Goal: Communication & Community: Answer question/provide support

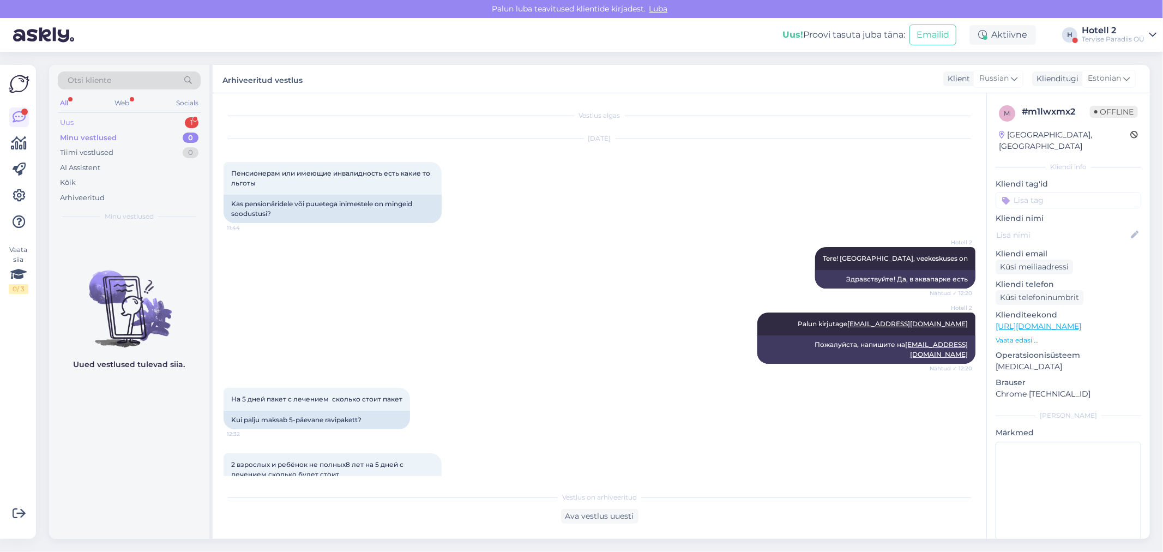
scroll to position [347, 0]
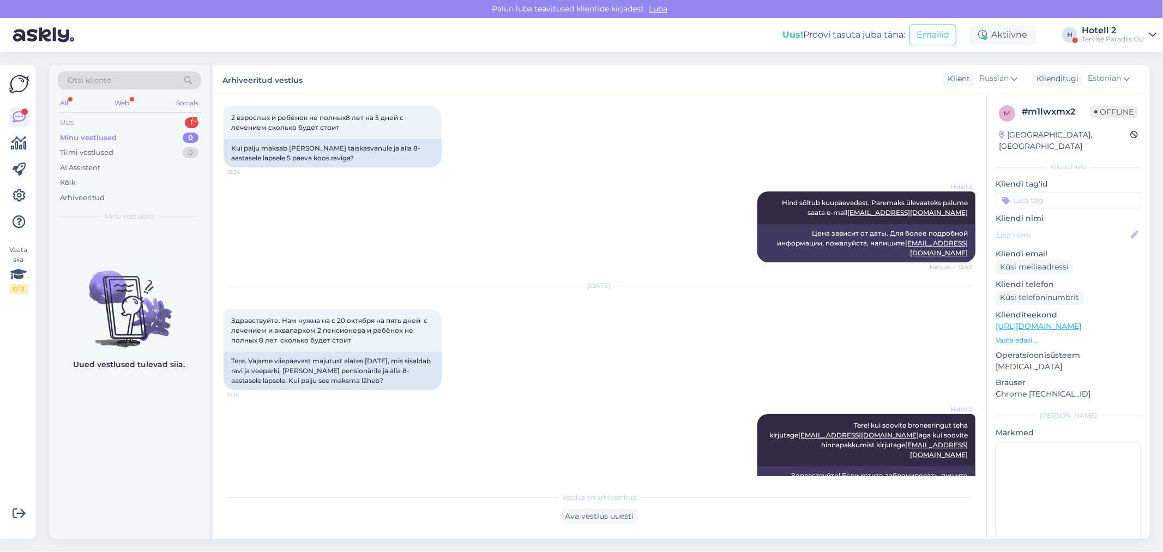
click at [146, 119] on div "Uus 1" at bounding box center [129, 122] width 143 height 15
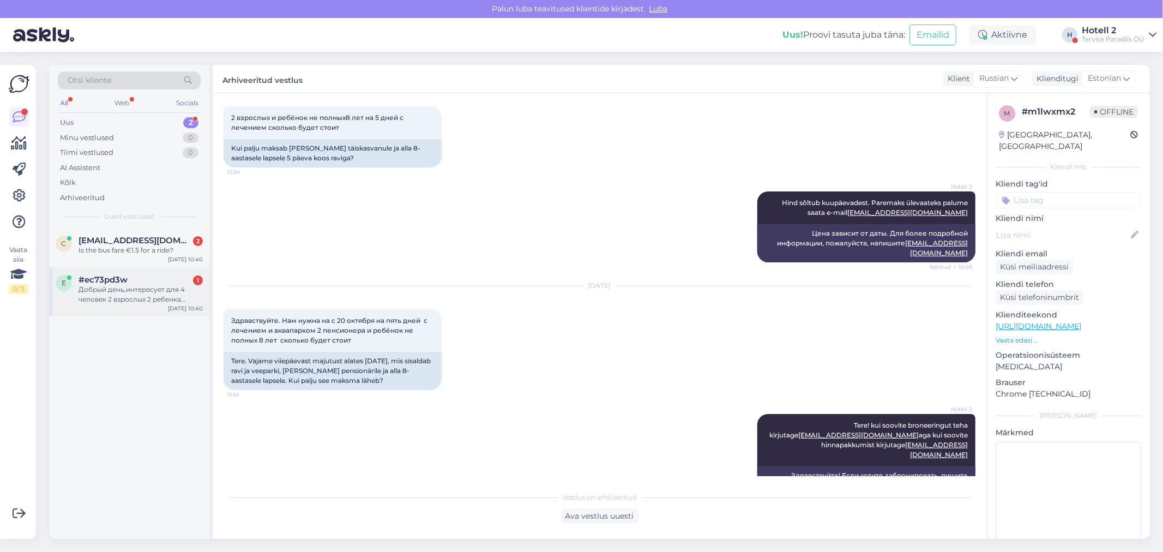
click at [119, 292] on div "Добрый день,интересует для 4 человек 2 взрослых 2 ребенка номер на одну ночь с …" at bounding box center [140, 295] width 124 height 20
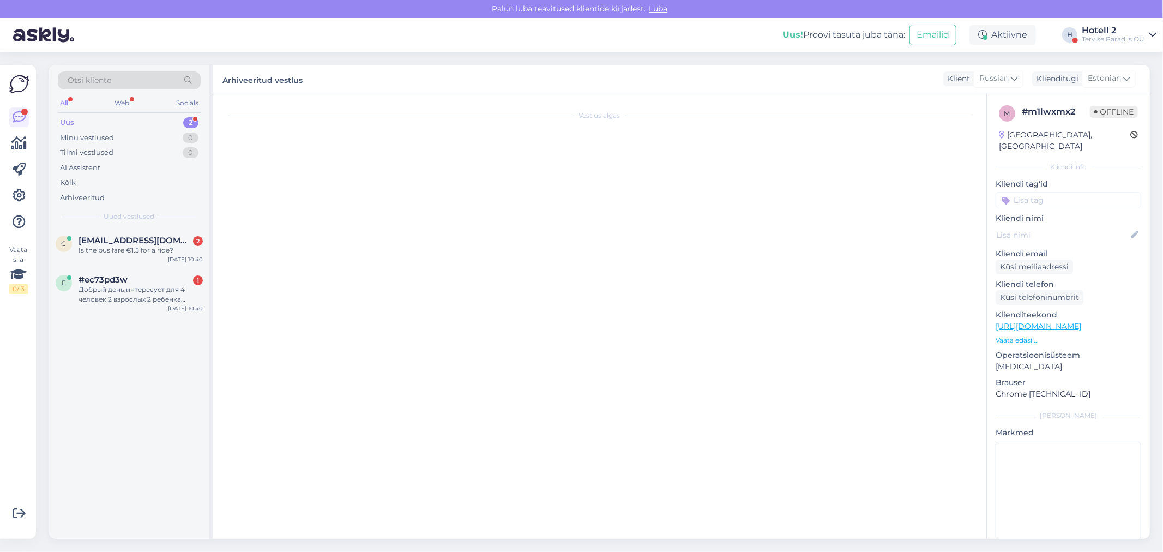
scroll to position [0, 0]
click at [166, 292] on div "Добрый день,интересует для 4 человек 2 взрослых 2 ребенка номер на одну ночь с …" at bounding box center [140, 295] width 124 height 20
click at [165, 256] on div "c [EMAIL_ADDRESS][DOMAIN_NAME] 2 Is the bus fare €1.5 for a ride? [DATE] 10:40" at bounding box center [129, 247] width 160 height 39
click at [107, 313] on div "e #ec73pd3w 1 Добрый день,интересует для 4 человек 2 взрослых 2 ребенка номер н…" at bounding box center [129, 291] width 160 height 49
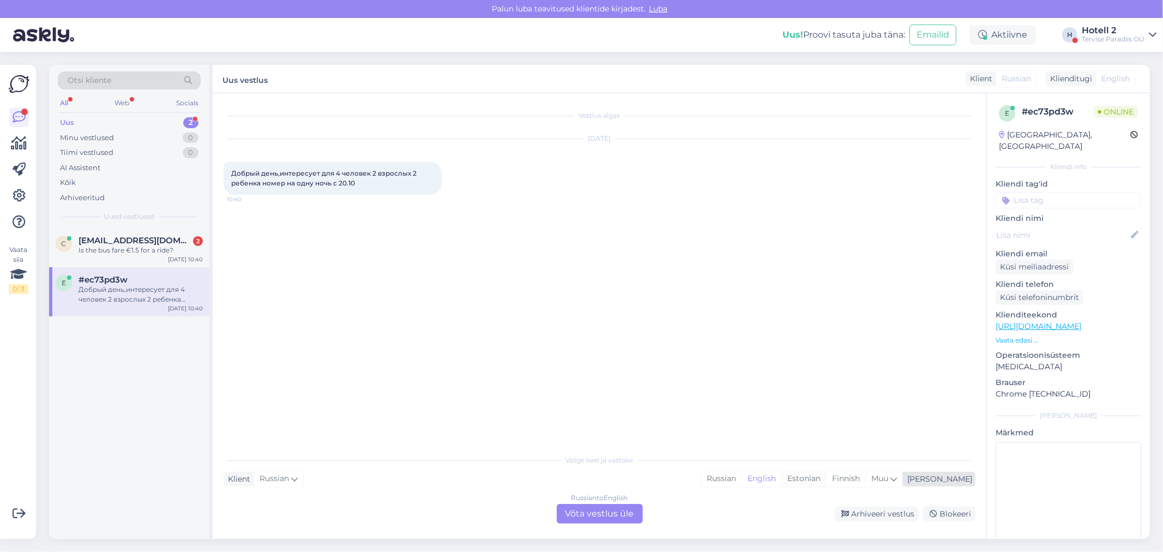
click at [826, 479] on div "Estonian" at bounding box center [803, 478] width 45 height 16
click at [601, 514] on div "Russian to Estonian Võta vestlus üle" at bounding box center [600, 514] width 86 height 20
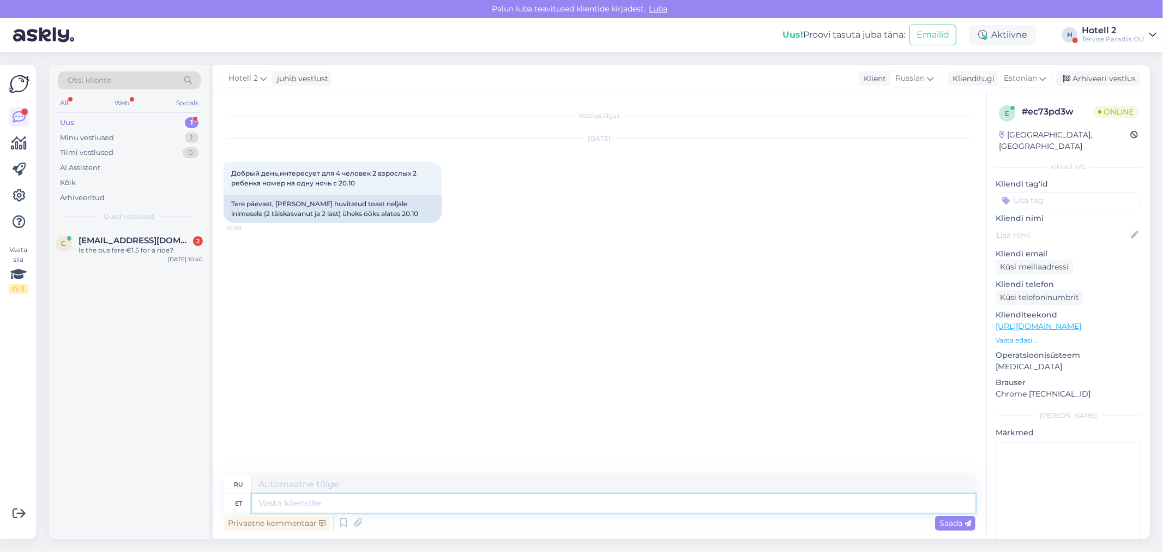
click at [304, 502] on textarea at bounding box center [613, 503] width 723 height 19
type textarea "Tere"
type textarea "Привет"
type textarea "Tere homm"
type textarea "Доброе утро"
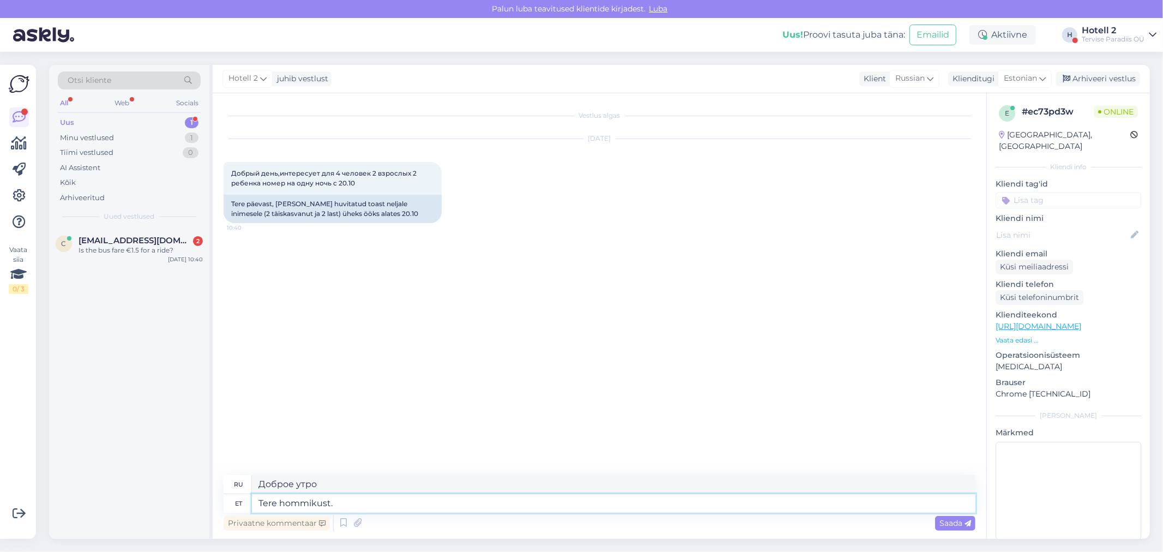
type textarea "Tere hommikust."
type textarea "Доброе утро."
type textarea "Tere hommikust. [GEOGRAPHIC_DATA] e"
type textarea "Доброе утро. Пожалуйста."
type textarea "Tere hommikust. Palun kirjutage mei"
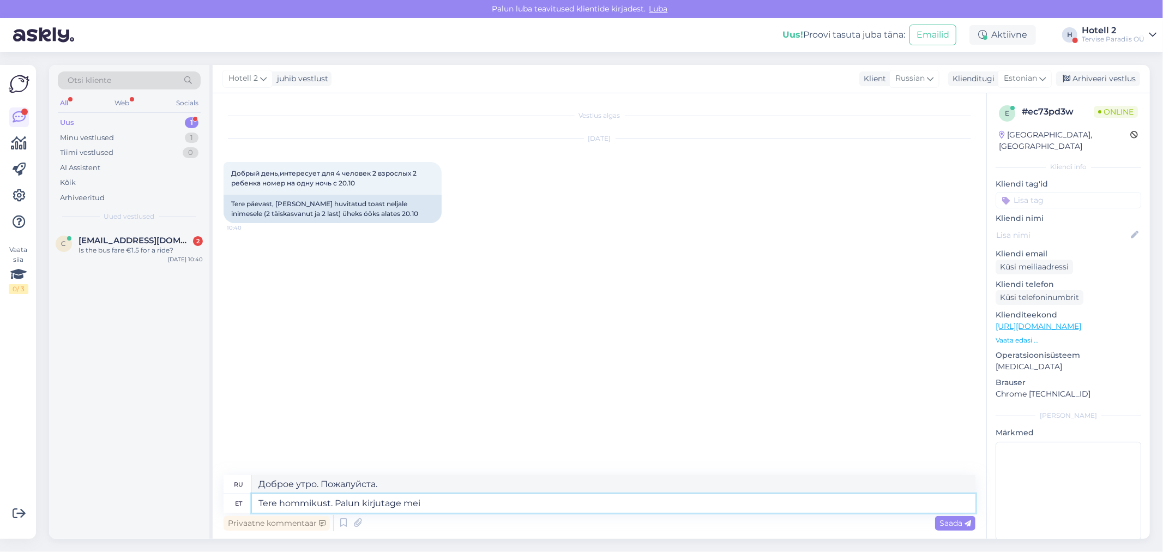
type textarea "Доброе утро. Напишите, пожалуйста."
type textarea "Tere hommikust. Palun kirjutage meile"
type textarea "Доброе утро. Пожалуйста, напишите нам."
type textarea "Tere hommikust. Palun kirjutage meile e-mail"
type textarea "Доброе утро. Пожалуйста, напишите нам письмо."
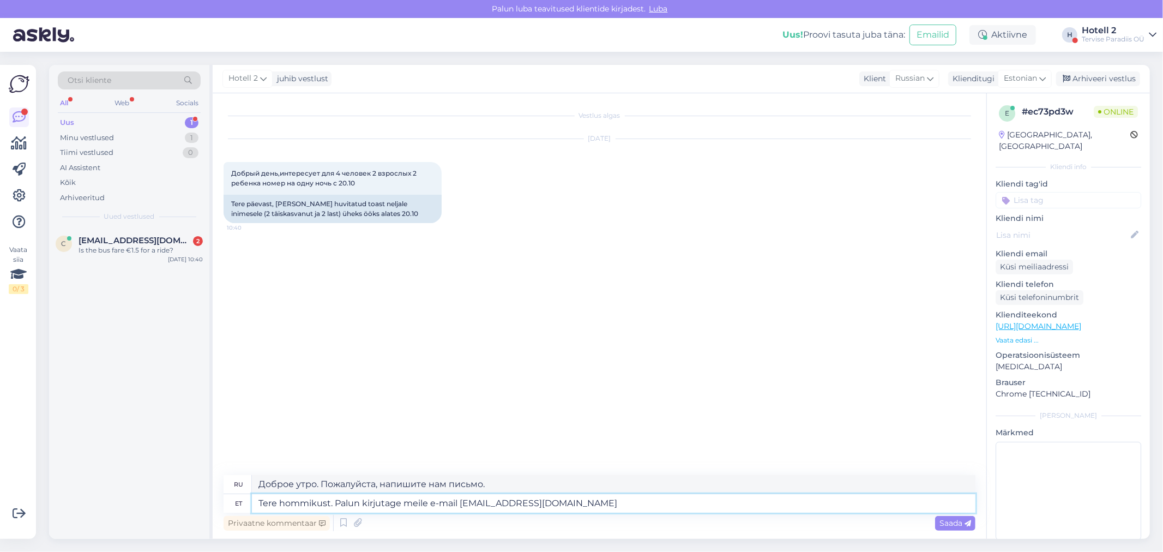
type textarea "Tere hommikust. Palun kirjutage meile e-mail [EMAIL_ADDRESS][DOMAIN_NAME] v"
type textarea "Доброе утро. Напишите нам на почту [EMAIL_ADDRESS][DOMAIN_NAME]"
type textarea "Tere hommikust. Palun kirjutage meile e-mail [EMAIL_ADDRESS][DOMAIN_NAME] või […"
type textarea "Доброе утро. Напишите нам на почту [EMAIL_ADDRESS][DOMAIN_NAME] или"
type textarea "Tere hommikust. Palun kirjutage meile e-mail [EMAIL_ADDRESS][DOMAIN_NAME] või […"
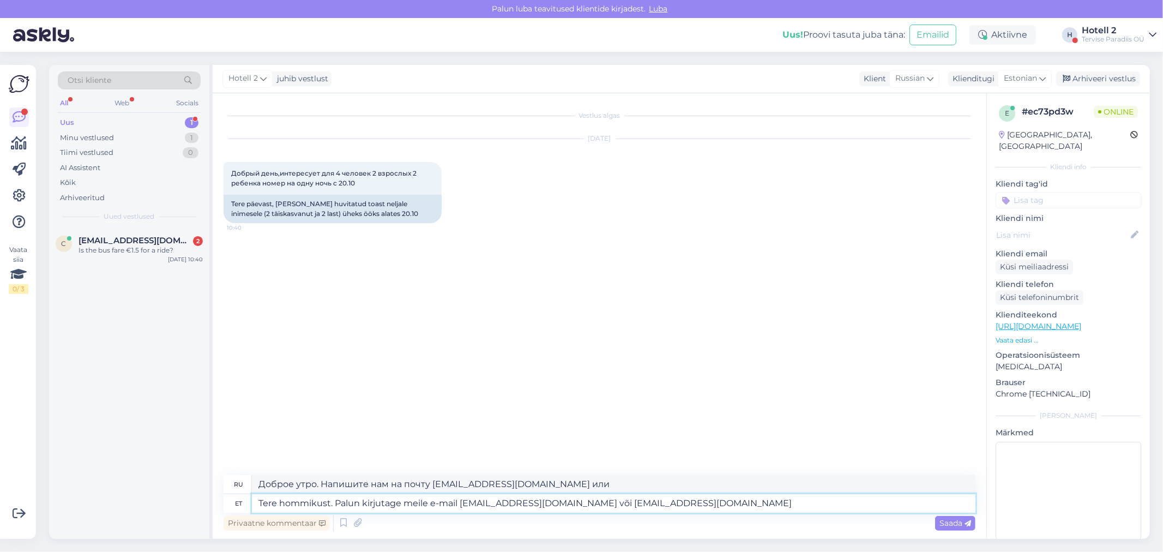
type textarea "Доброе утро. Напишите нам, пожалуйста, [EMAIL_ADDRESS][DOMAIN_NAME] или [EMAIL_…"
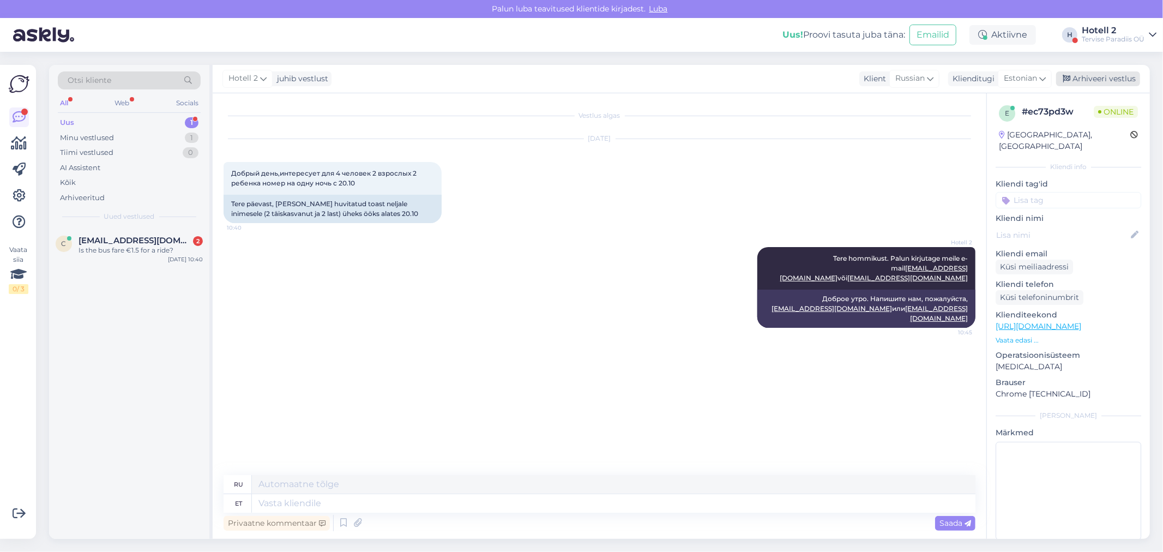
click at [1069, 77] on icon at bounding box center [1066, 79] width 8 height 8
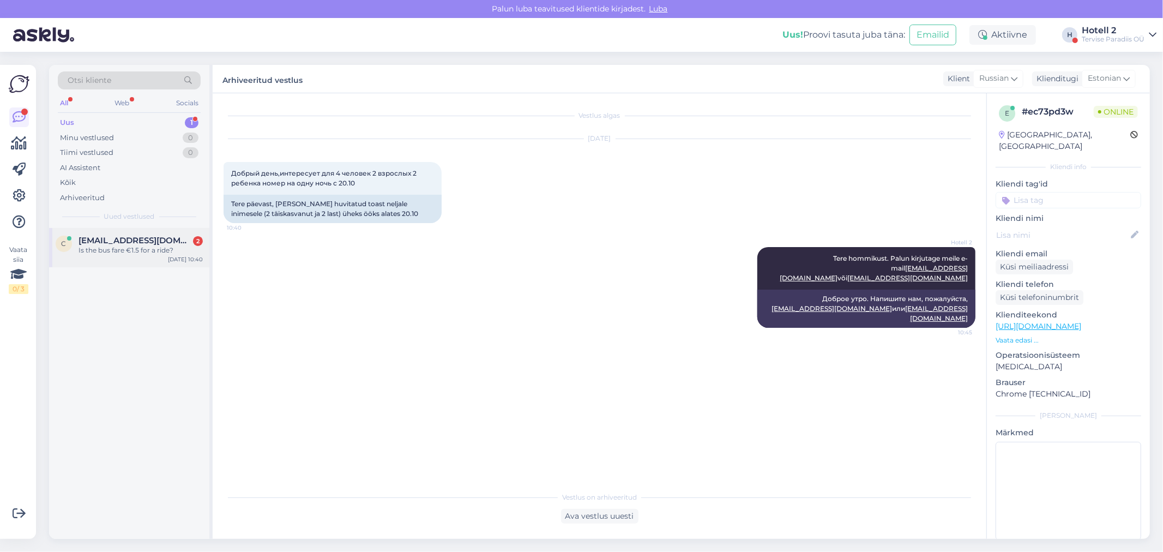
drag, startPoint x: 128, startPoint y: 240, endPoint x: 170, endPoint y: 260, distance: 47.1
click at [128, 240] on span "[EMAIL_ADDRESS][DOMAIN_NAME]" at bounding box center [134, 240] width 113 height 10
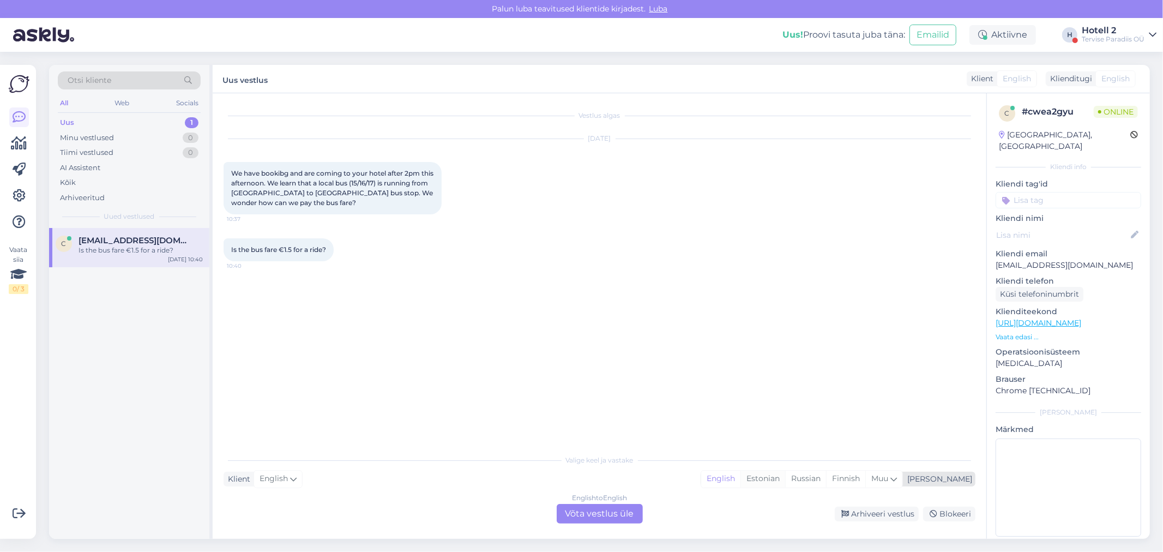
click at [785, 480] on div "Estonian" at bounding box center [762, 478] width 45 height 16
click at [613, 509] on div "English to Estonian Võta vestlus üle" at bounding box center [600, 514] width 86 height 20
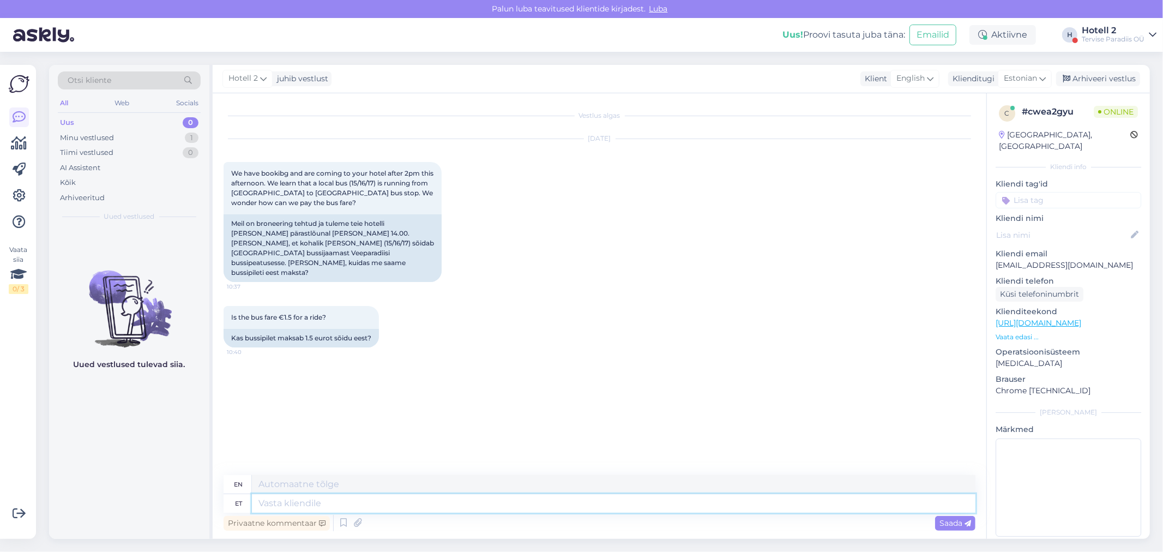
click at [291, 508] on textarea at bounding box center [613, 503] width 723 height 19
type textarea "Tere!"
type textarea "Hello"
type textarea "Tere!"
type textarea "Hello!"
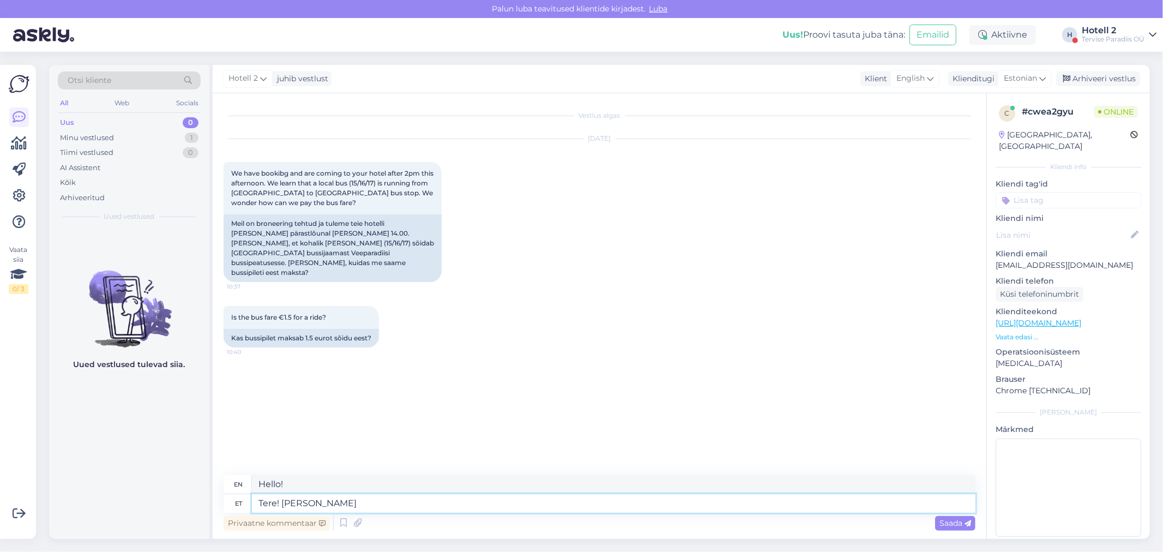
type textarea "Tere! [GEOGRAPHIC_DATA]"
type textarea "Hello! Bus"
type textarea "Tere! [GEOGRAPHIC_DATA] k"
type textarea "Hello! Bus driver"
type textarea "Tere! Bussijuhi käest s"
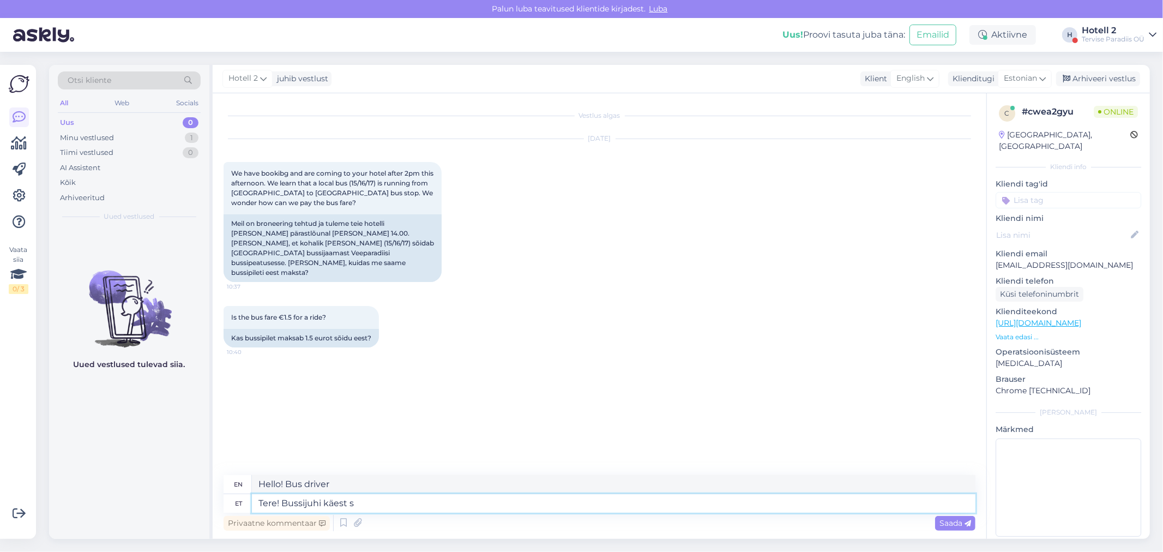
type textarea "Hello! From the bus driver"
type textarea "Tere! Bussijuhi käest saab"
type textarea "Hello! The bus driver will give you"
type textarea "Tere! Bussijuhi käest saab pileti o"
type textarea "Hello! You can get a ticket from the bus driver."
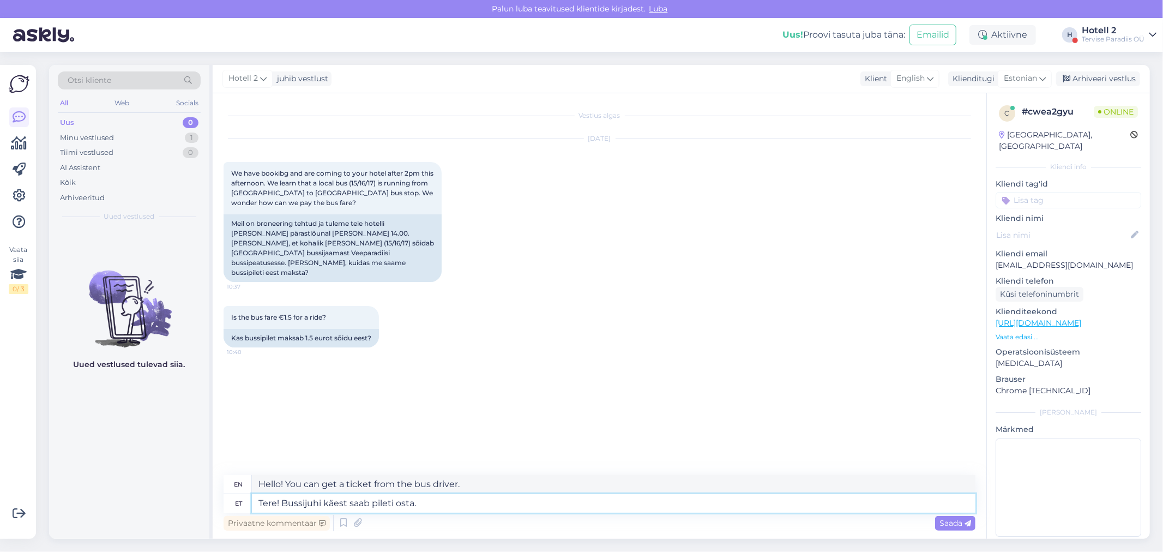
type textarea "Tere! Bussijuhi käest saab pileti osta. S"
type textarea "Hello! You can buy a ticket from the bus driver."
type textarea "Tere! Bussijuhi käest saab pileti osta. See pe"
type textarea "Hello! You can buy a ticket from the bus driver. This"
type textarea "Tere! Bussijuhi käest saab pileti osta. See peaks o"
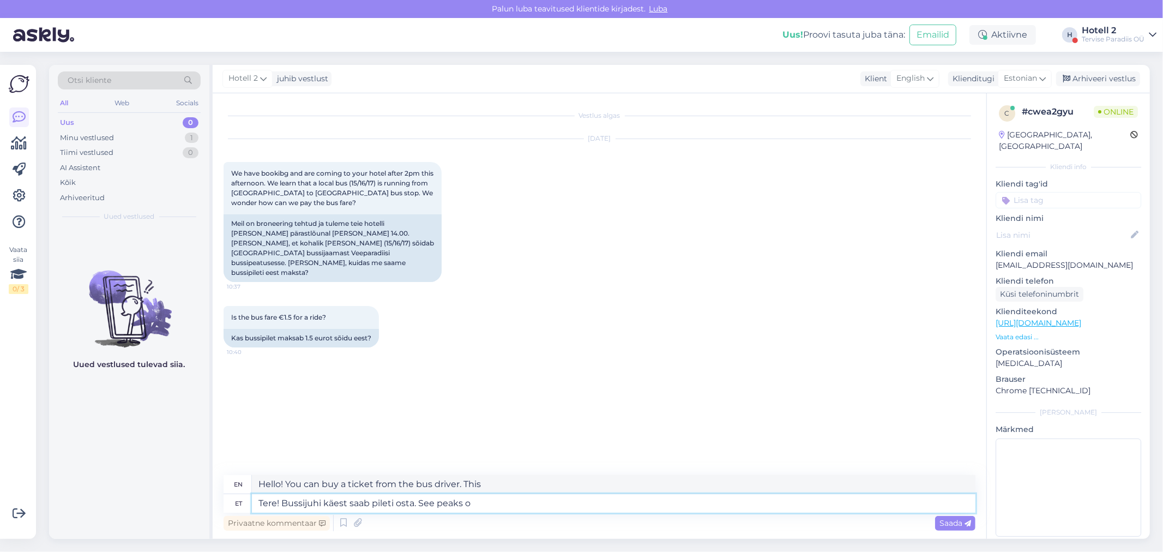
type textarea "Hello! You can buy a ticket from the bus driver. It should"
type textarea "Tere! Bussijuhi käest saab pileti osta. See peaks olema"
type textarea "Hello! You can buy a ticket from the bus driver. It should be"
type textarea "Tere! Bussijuhi käest saab pileti osta. See peaks olema 3€"
type textarea "Hello! You can buy a ticket from the bus driver. It should be 3€."
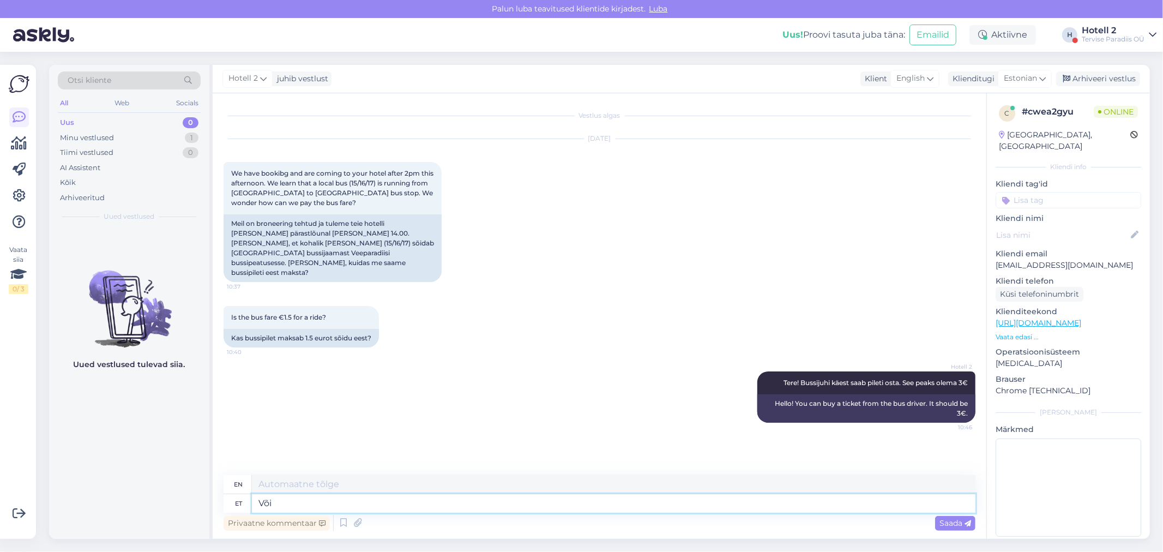
type textarea "Või"
type textarea "Or"
type textarea "V"
type textarea "Soovitan"
type textarea "I recommend"
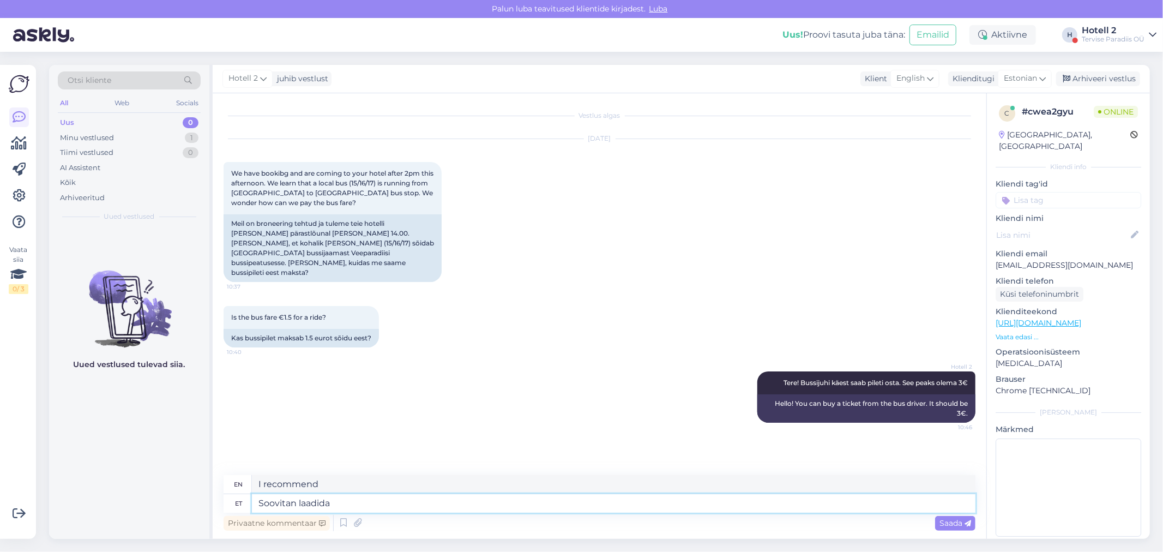
type textarea "Soovitan laadida a"
type textarea "I recommend downloading"
type textarea "Soovitan laadida [PERSON_NAME]"
type textarea "I recommend downloading Bolt"
type textarea "Soovitan laadida [PERSON_NAME] takso"
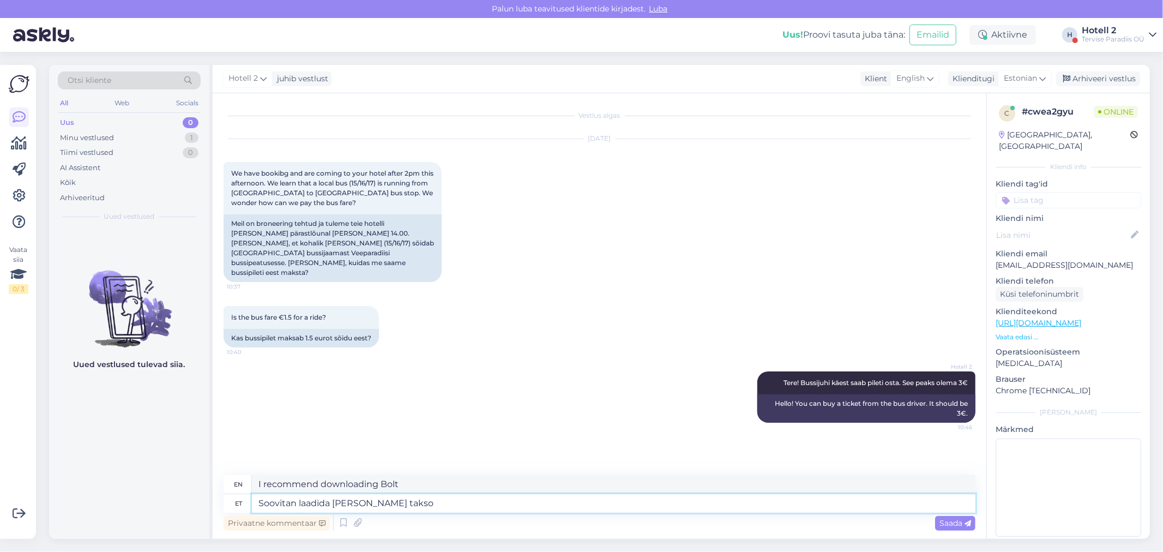
type textarea "I recommend downloading Bolt taxi"
type textarea "Soovitan laadida [PERSON_NAME] takso rakendus"
type textarea "I recommend downloading the Bolt taxi app."
click at [346, 504] on textarea "Soovitan laadida [PERSON_NAME] takso rakendus" at bounding box center [613, 503] width 723 height 19
type textarea "Soovitan laadida alla telefonis Bolt takso rakendus"
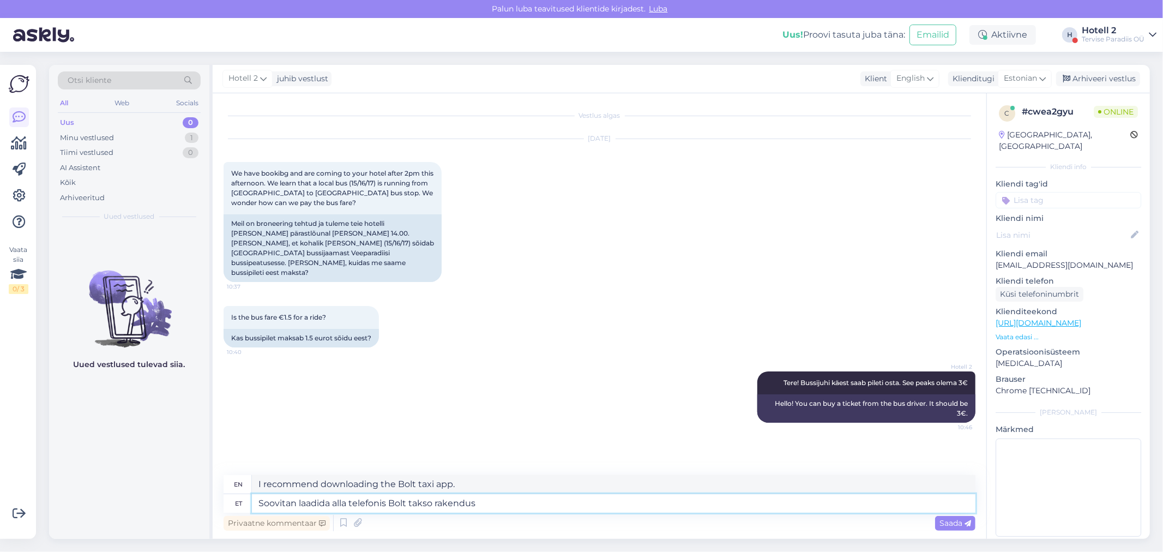
type textarea "I recommend downloading the Bolt taxi app on your phone."
click at [511, 502] on textarea "Soovitan laadida alla telefonis Bolt takso rakendus" at bounding box center [613, 503] width 723 height 19
type textarea "Soovitan laadida alla telefonis Bolt takso rakendus. Saate"
type textarea "I recommend downloading the Bolt taxi app on your phone. You can"
type textarea "Soovitan laadida alla telefonis Bolt takso rakendus. Saate odavamalt"
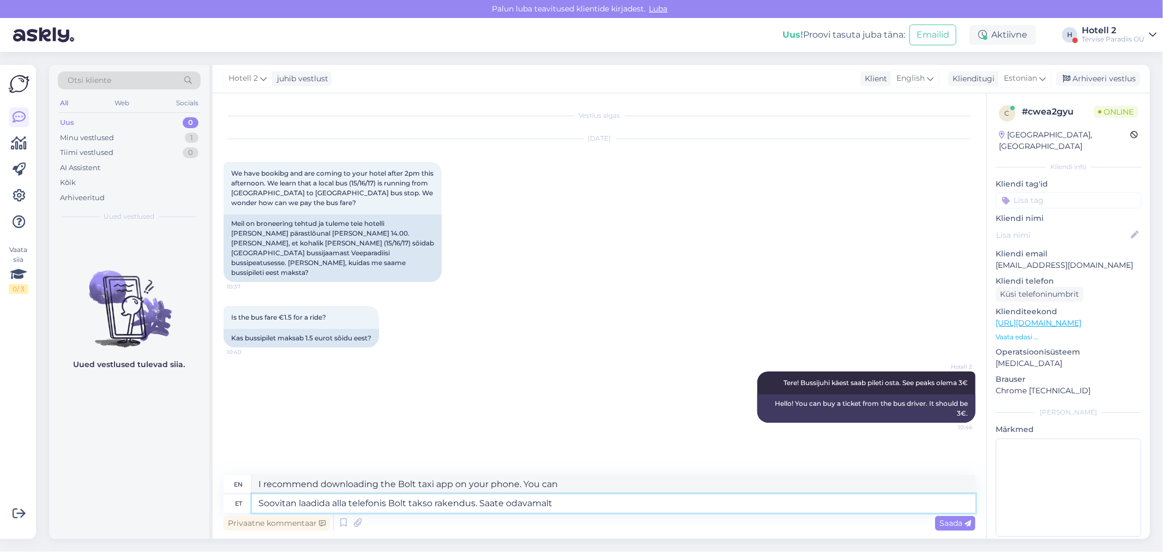
type textarea "I recommend downloading the Bolt taxi app on your phone. You can get it cheaper"
type textarea "Soovitan laadida alla telefonis Bolt takso rakendus. Saate odavamalt ja m"
type textarea "I recommend downloading the Bolt taxi app on your phone. You can get it cheaper…"
type textarea "Soovitan laadida alla telefonis Bolt takso rakendus. Saate odavamalt ja mugavam…"
type textarea "I recommend downloading the Bolt taxi app on your phone. You can get it cheaper…"
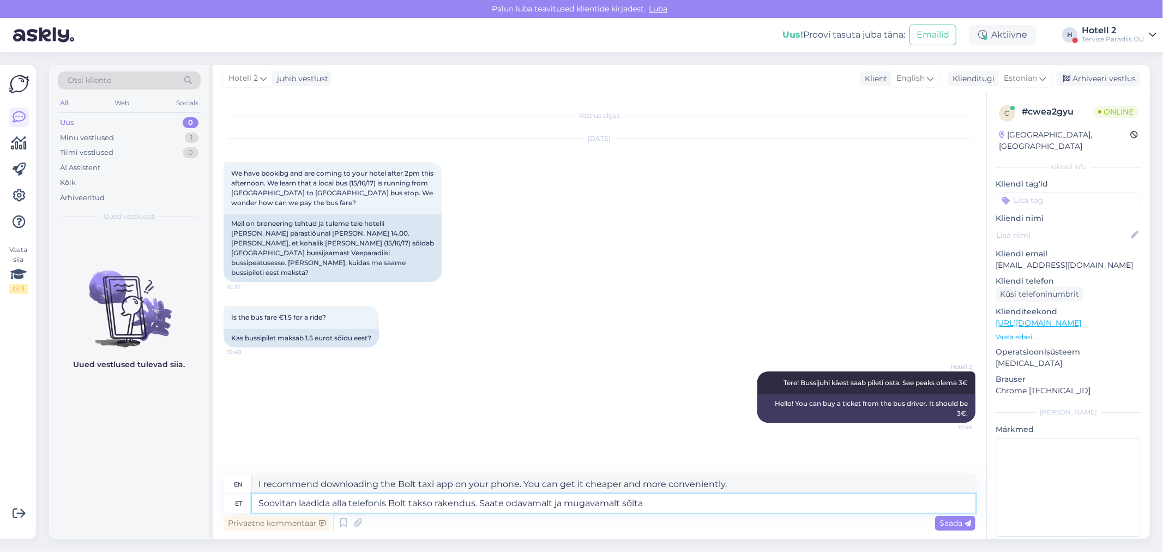
type textarea "Soovitan laadida alla telefonis Bolt takso rakendus. Saate odavamalt ja mugavam…"
type textarea "I recommend downloading the Bolt taxi app on your phone. You can ride cheaper a…"
type textarea "Soovitan laadida alla telefonis Bolt takso rakendus. Saate odavamalt ja mugavam…"
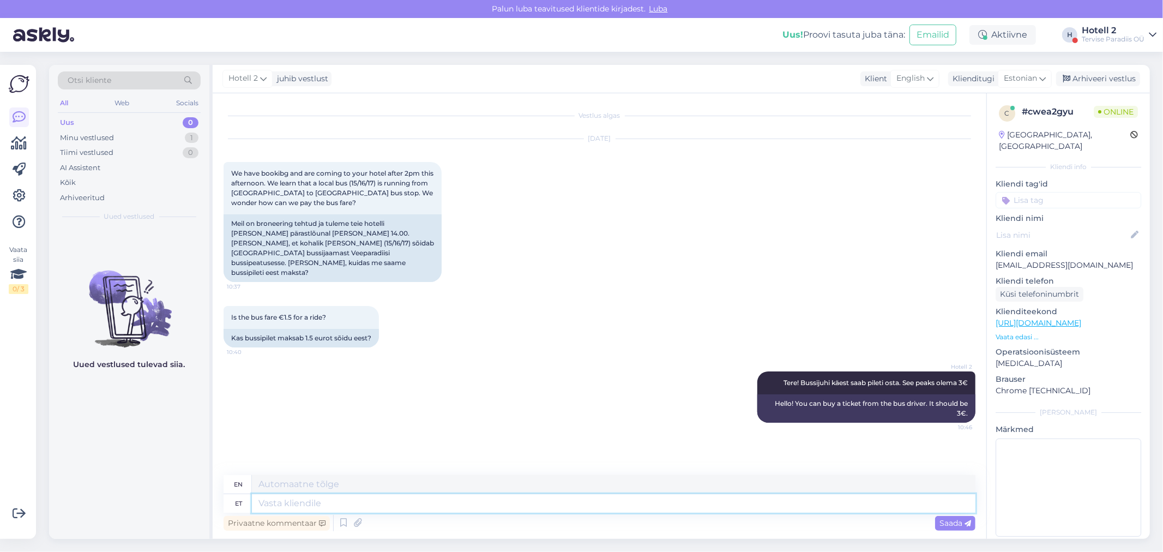
scroll to position [44, 0]
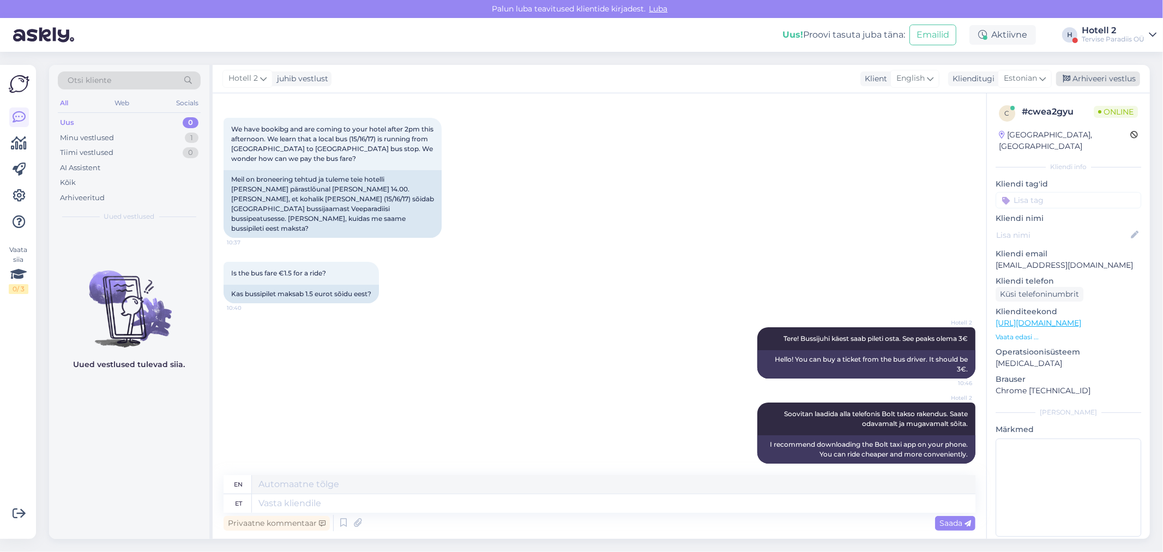
click at [1089, 75] on div "Arhiveeri vestlus" at bounding box center [1098, 78] width 84 height 15
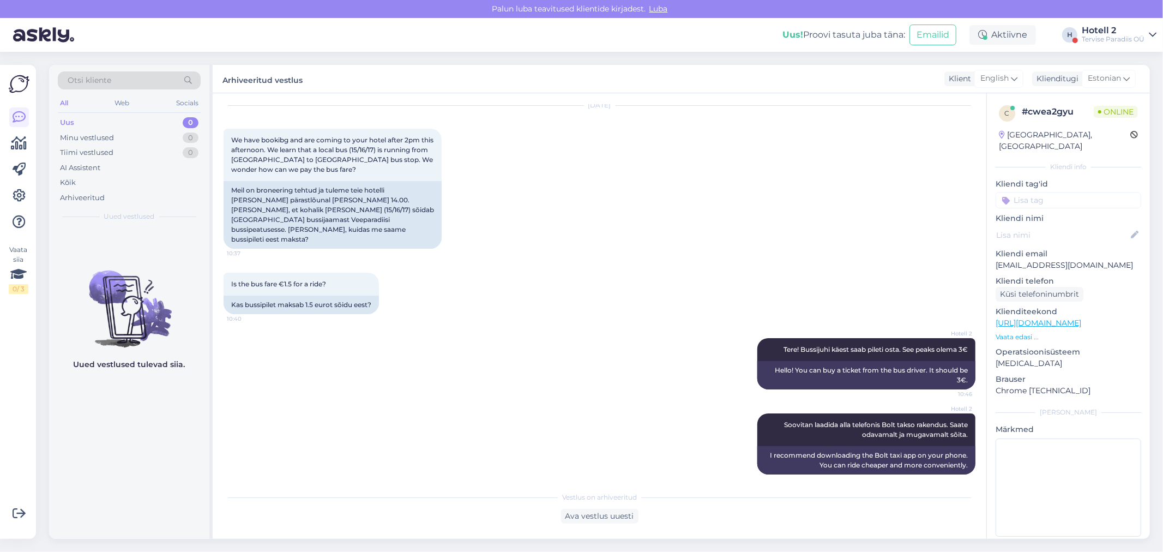
click at [629, 485] on div "Vestlus algas [DATE] We have bookibg and are coming to your hotel after 2pm thi…" at bounding box center [600, 315] width 774 height 445
